Goal: Task Accomplishment & Management: Use online tool/utility

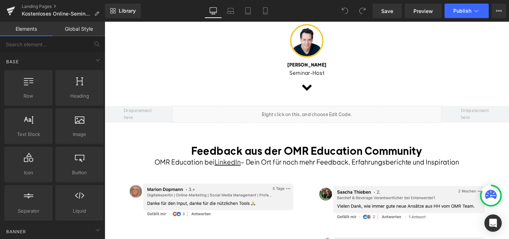
scroll to position [442, 0]
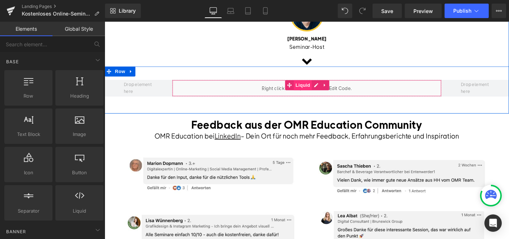
click at [325, 92] on span "Liquid" at bounding box center [319, 90] width 20 height 11
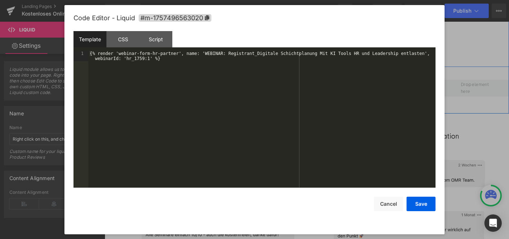
click at [335, 90] on div "Liquid" at bounding box center [324, 94] width 292 height 18
click at [460, 32] on div at bounding box center [254, 119] width 509 height 239
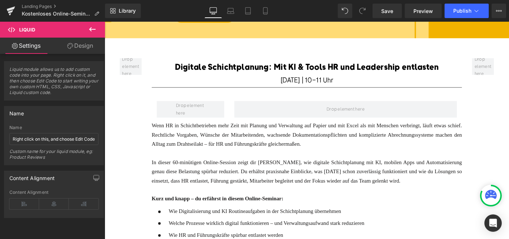
scroll to position [0, 0]
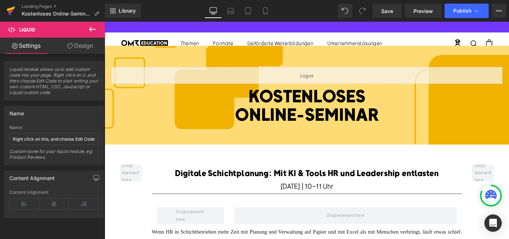
click at [12, 12] on icon at bounding box center [11, 11] width 9 height 18
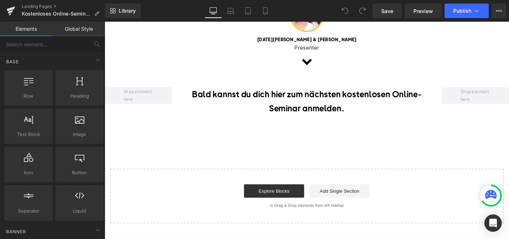
scroll to position [579, 0]
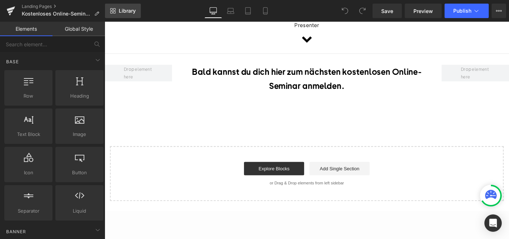
click at [130, 5] on link "Library" at bounding box center [123, 11] width 36 height 14
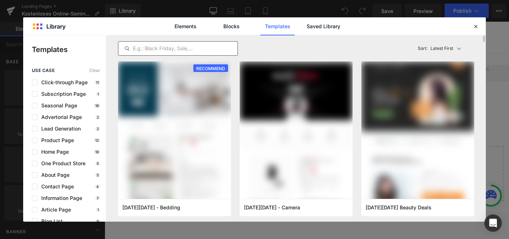
click at [140, 50] on input "text" at bounding box center [177, 48] width 119 height 9
click at [315, 23] on link "Saved Library" at bounding box center [323, 26] width 34 height 18
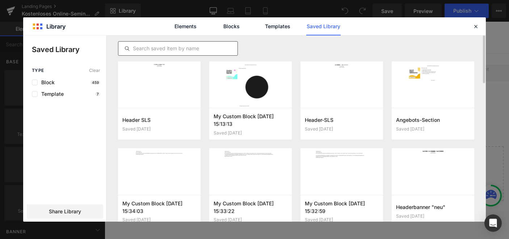
click at [150, 45] on input "text" at bounding box center [177, 48] width 119 height 9
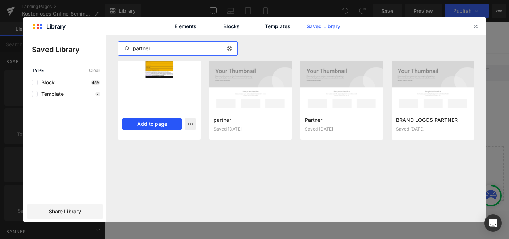
type input "partner"
click at [149, 121] on button "Add to page" at bounding box center [151, 124] width 59 height 12
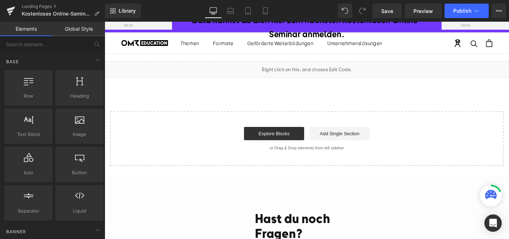
scroll to position [554, 0]
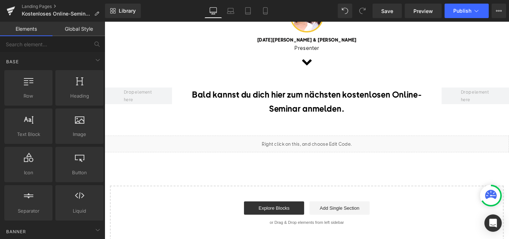
click at [335, 145] on div "Liquid" at bounding box center [324, 154] width 438 height 18
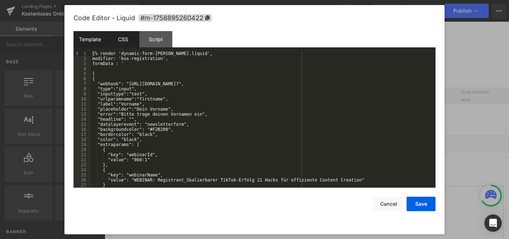
click at [121, 37] on div "CSS" at bounding box center [122, 39] width 33 height 16
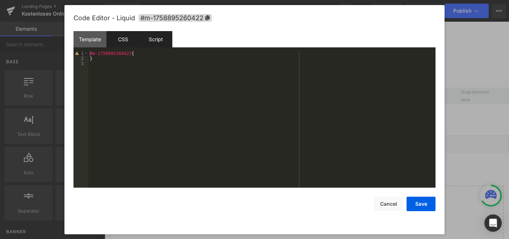
click at [156, 38] on div "Script" at bounding box center [155, 39] width 33 height 16
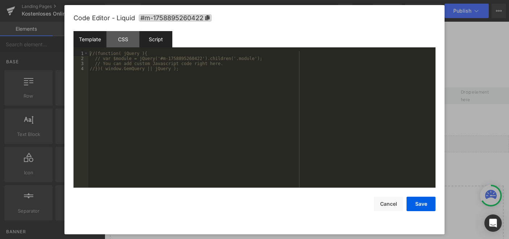
click at [81, 37] on div "Template" at bounding box center [89, 39] width 33 height 16
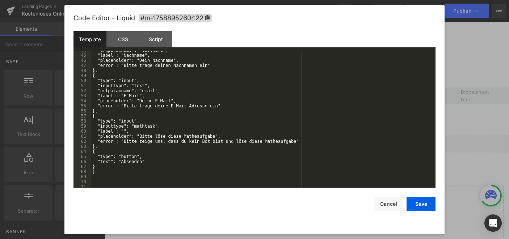
scroll to position [0, 0]
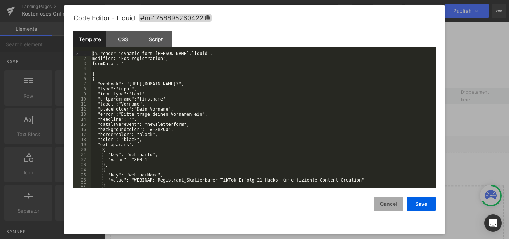
click at [396, 207] on button "Cancel" at bounding box center [388, 204] width 29 height 14
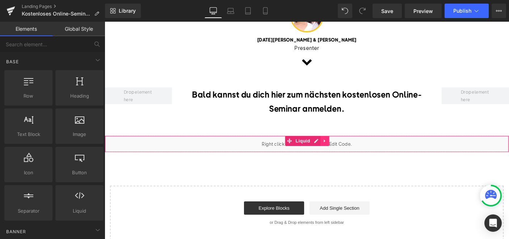
click at [343, 148] on icon at bounding box center [342, 150] width 5 height 5
click at [344, 145] on link at bounding box center [347, 150] width 9 height 11
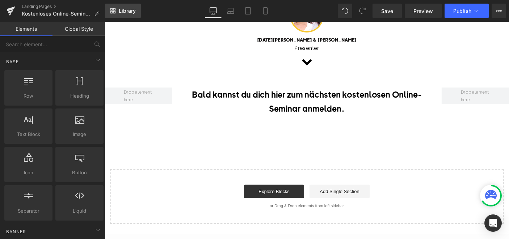
click at [126, 11] on span "Library" at bounding box center [127, 11] width 17 height 7
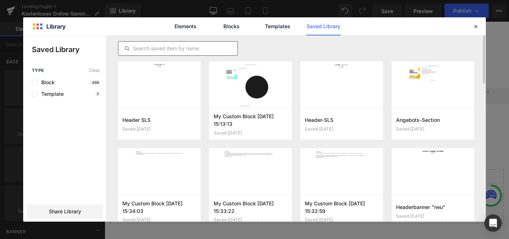
click at [191, 48] on input "text" at bounding box center [177, 48] width 119 height 9
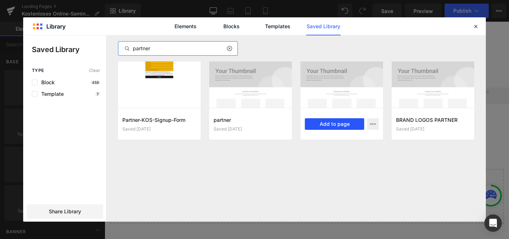
type input "partner"
click at [319, 120] on button "Add to page" at bounding box center [334, 124] width 59 height 12
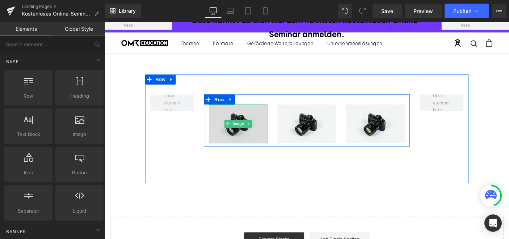
scroll to position [631, 0]
